Goal: Check status: Check status

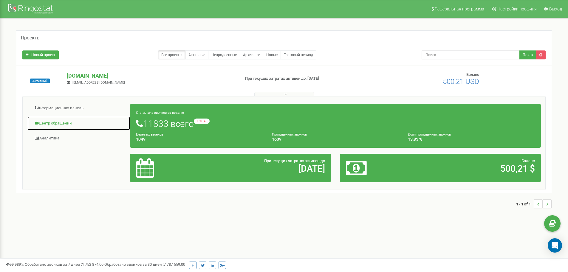
click at [52, 119] on link "Центр обращений" at bounding box center [78, 123] width 103 height 15
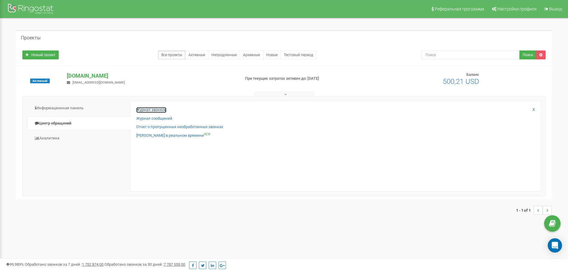
click at [141, 110] on link "Журнал звонков" at bounding box center [151, 110] width 30 height 6
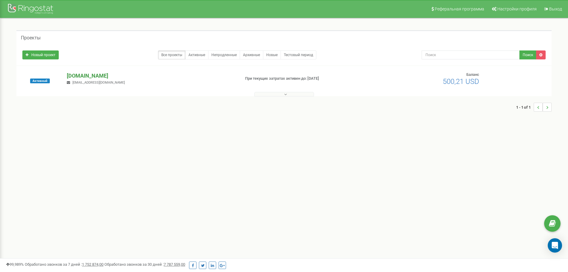
click at [84, 74] on p "med-atlant.if.ua" at bounding box center [151, 76] width 169 height 8
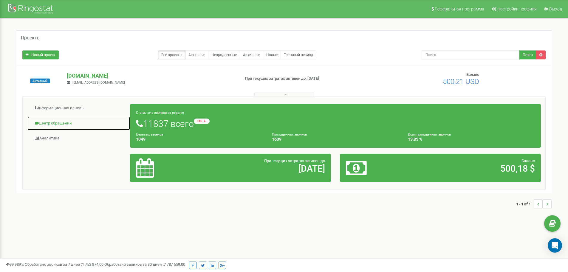
click at [62, 120] on link "Центр обращений" at bounding box center [78, 123] width 103 height 15
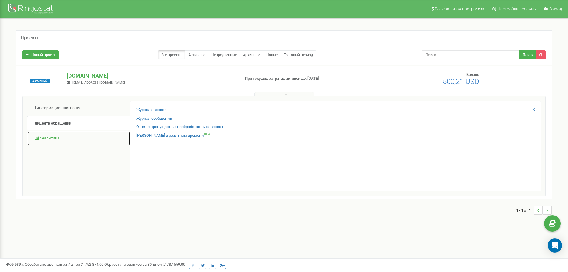
click at [46, 136] on link "Аналитика" at bounding box center [78, 138] width 103 height 15
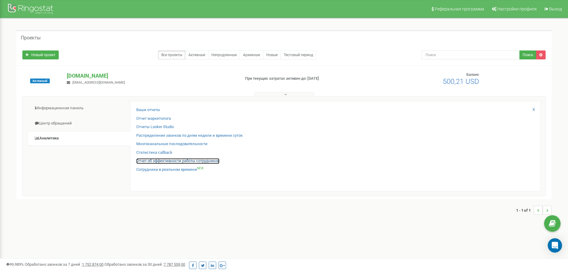
drag, startPoint x: 149, startPoint y: 158, endPoint x: 140, endPoint y: 159, distance: 8.7
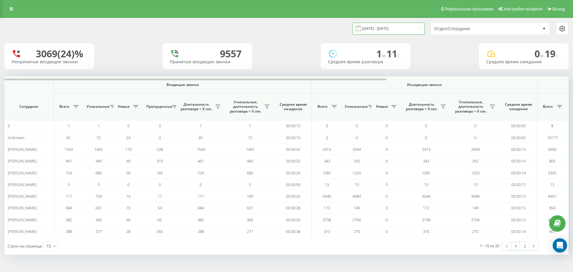
click at [375, 29] on input "21.07.2025 - 21.08.2025" at bounding box center [388, 29] width 72 height 12
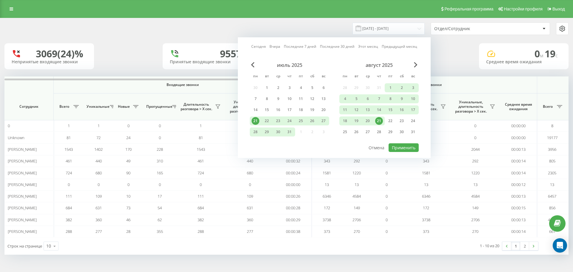
click at [378, 118] on div "21" at bounding box center [379, 121] width 8 height 8
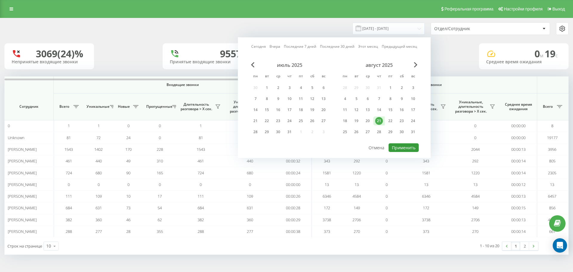
click at [391, 146] on button "Применить" at bounding box center [404, 147] width 30 height 9
type input "21.08.2025 - 21.08.2025"
